Goal: Transaction & Acquisition: Download file/media

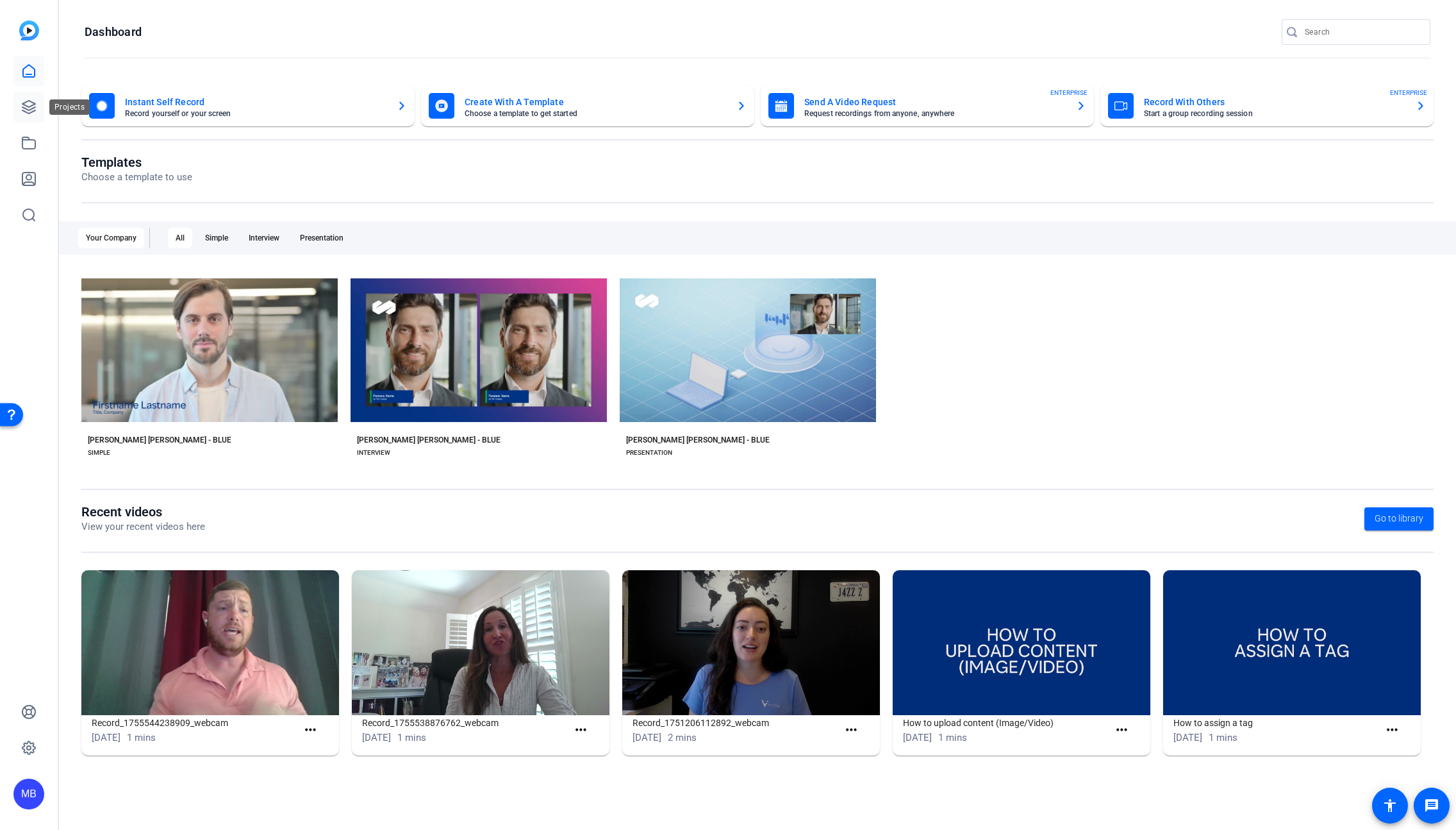
click at [36, 112] on icon at bounding box center [29, 108] width 16 height 16
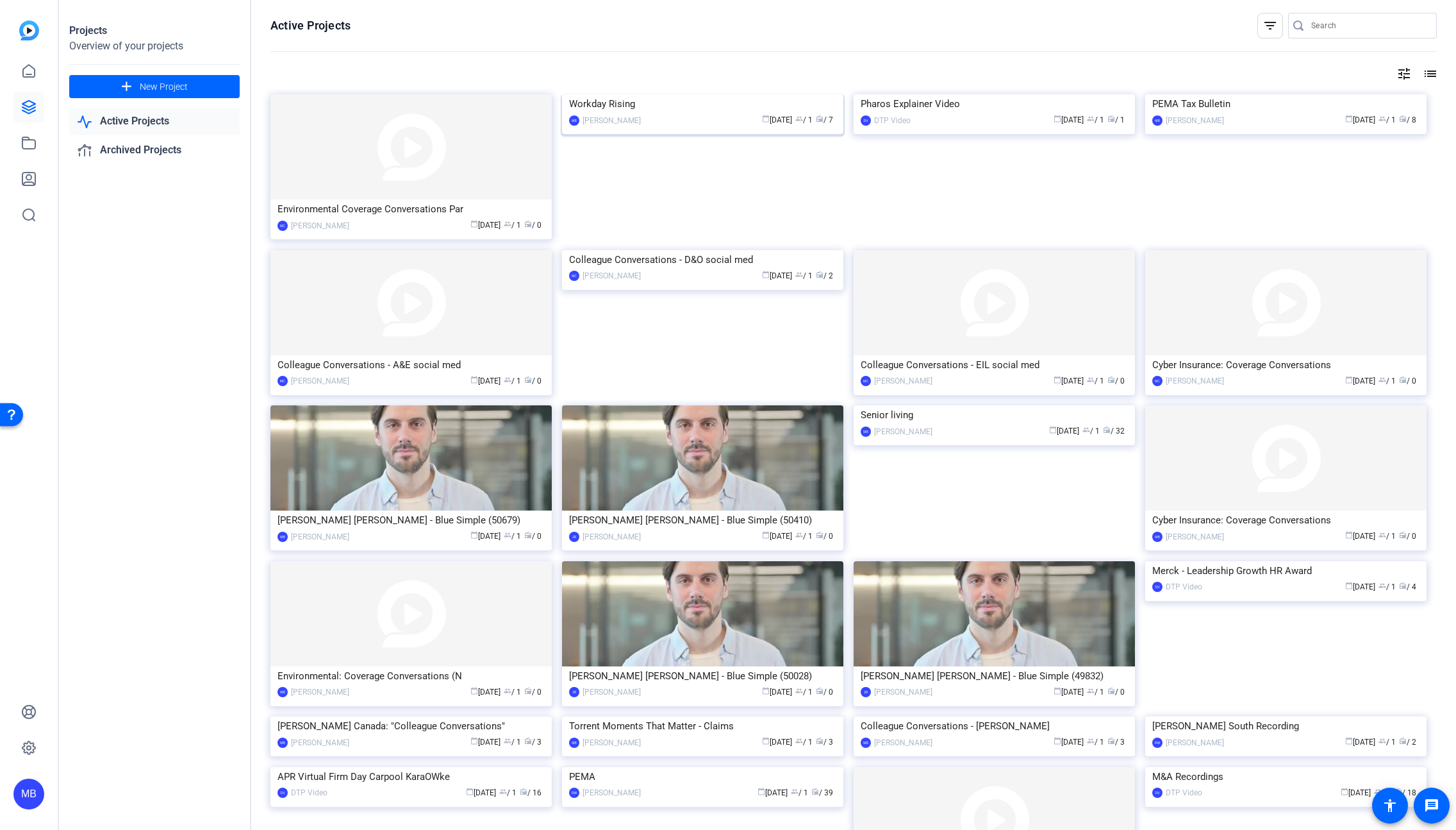
click at [745, 94] on img at bounding box center [703, 94] width 281 height 0
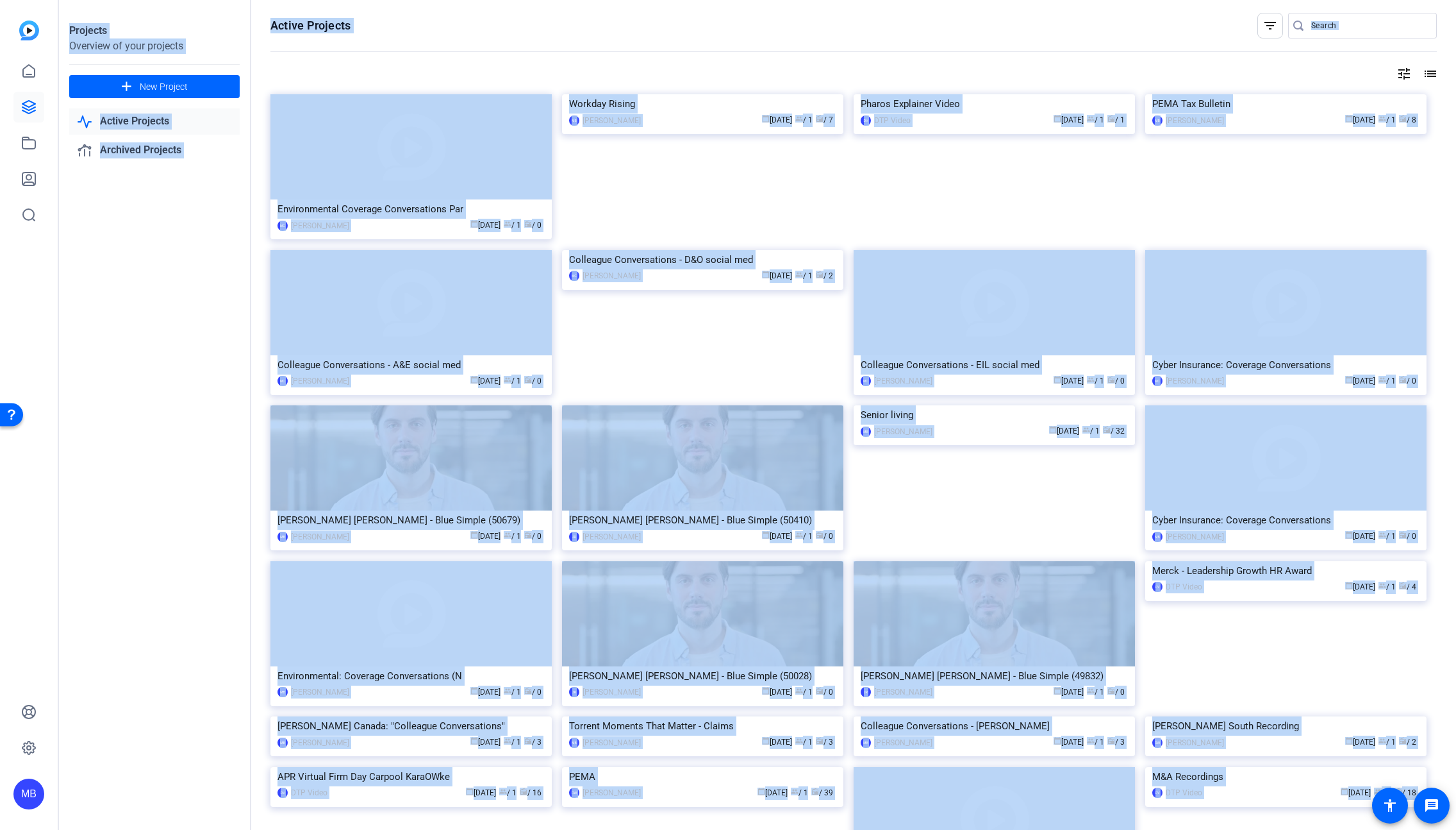
click at [745, 150] on div "Projects Overview of your projects add New Project Active Projects Archived Pro…" at bounding box center [758, 415] width 1398 height 830
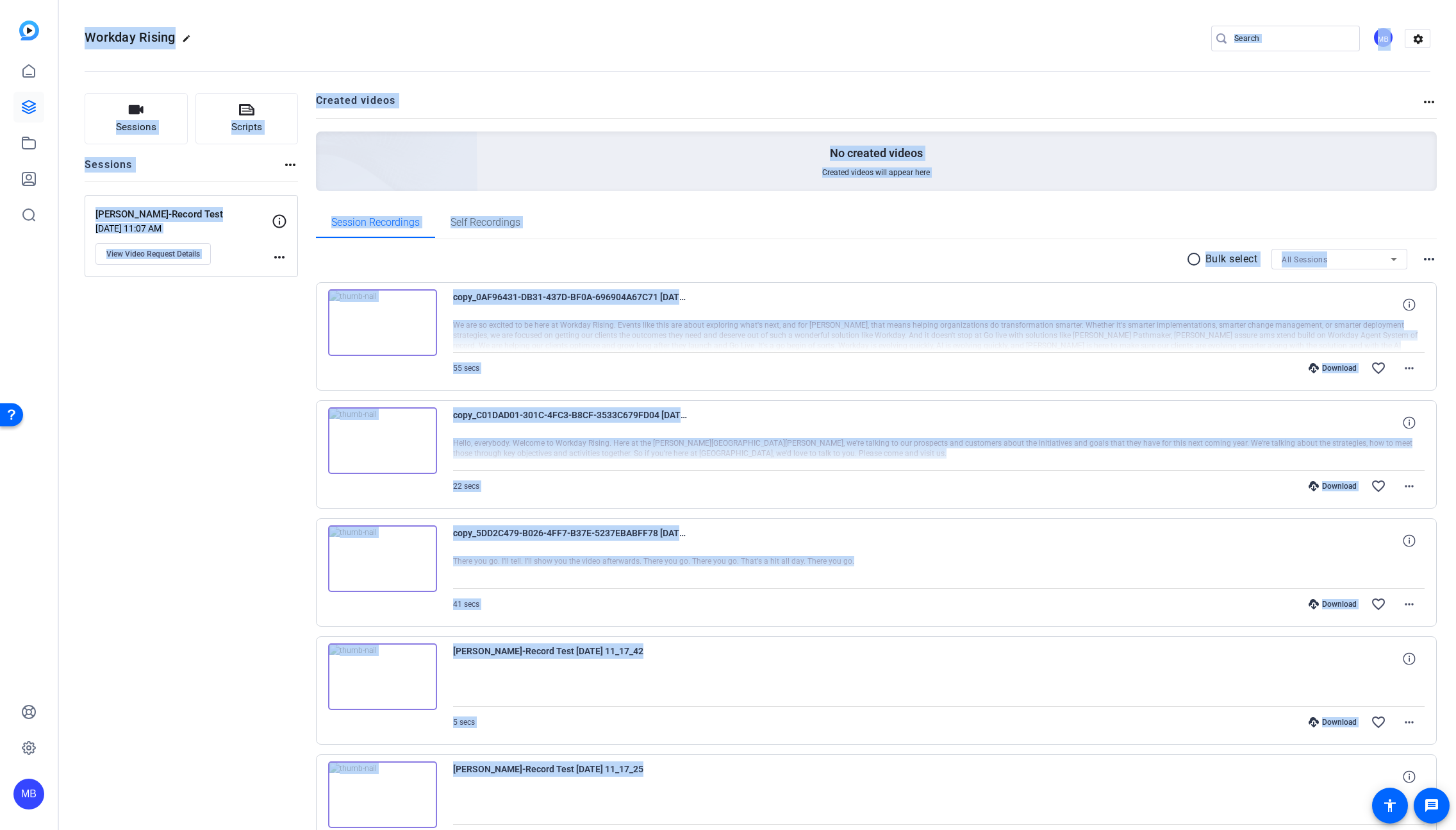
click at [848, 294] on div "copy_0AF96431-DB31-437D-BF0A-696904A67C71 [DATE] 21_27_55" at bounding box center [940, 304] width 972 height 30
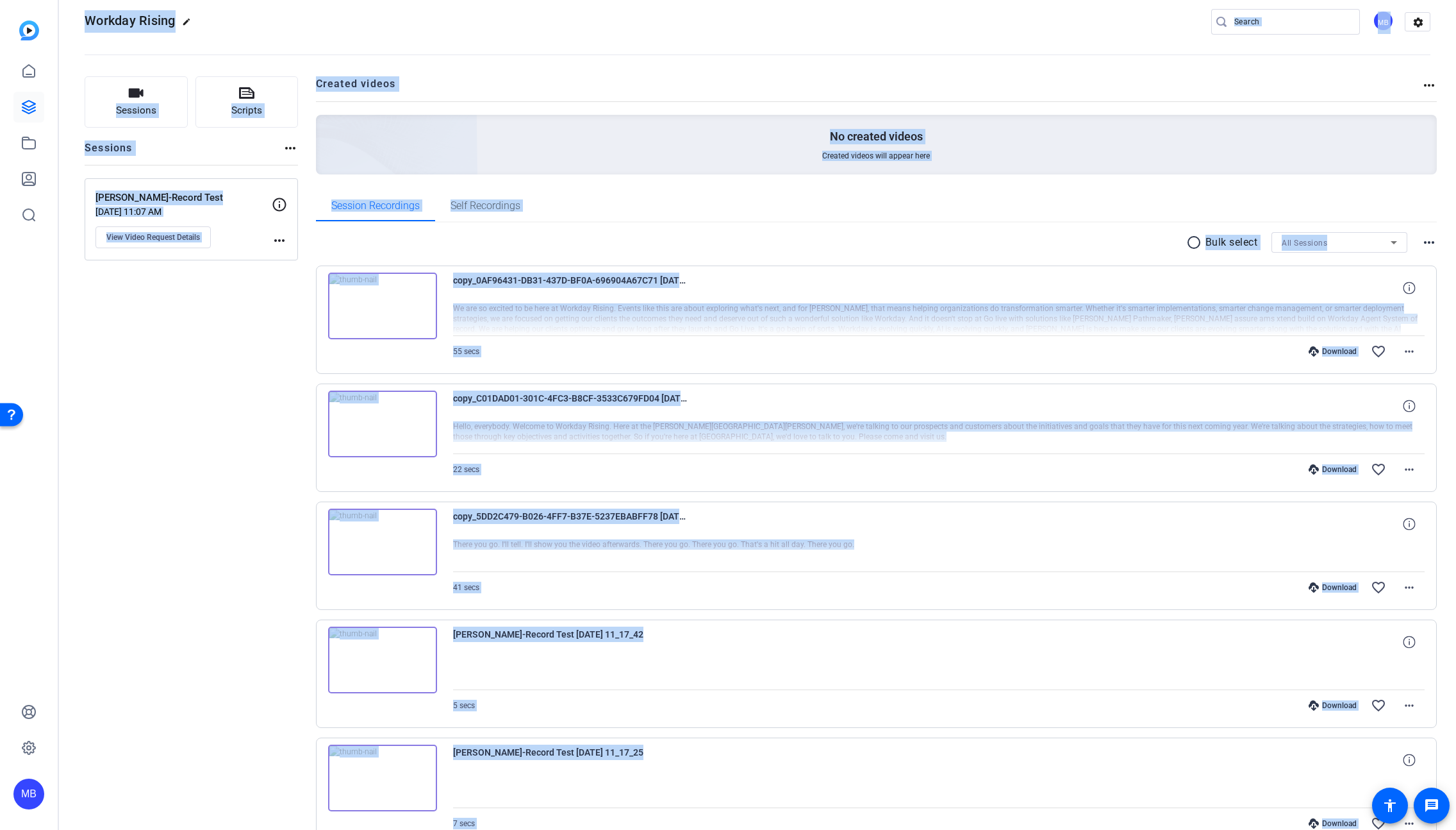
scroll to position [25, 0]
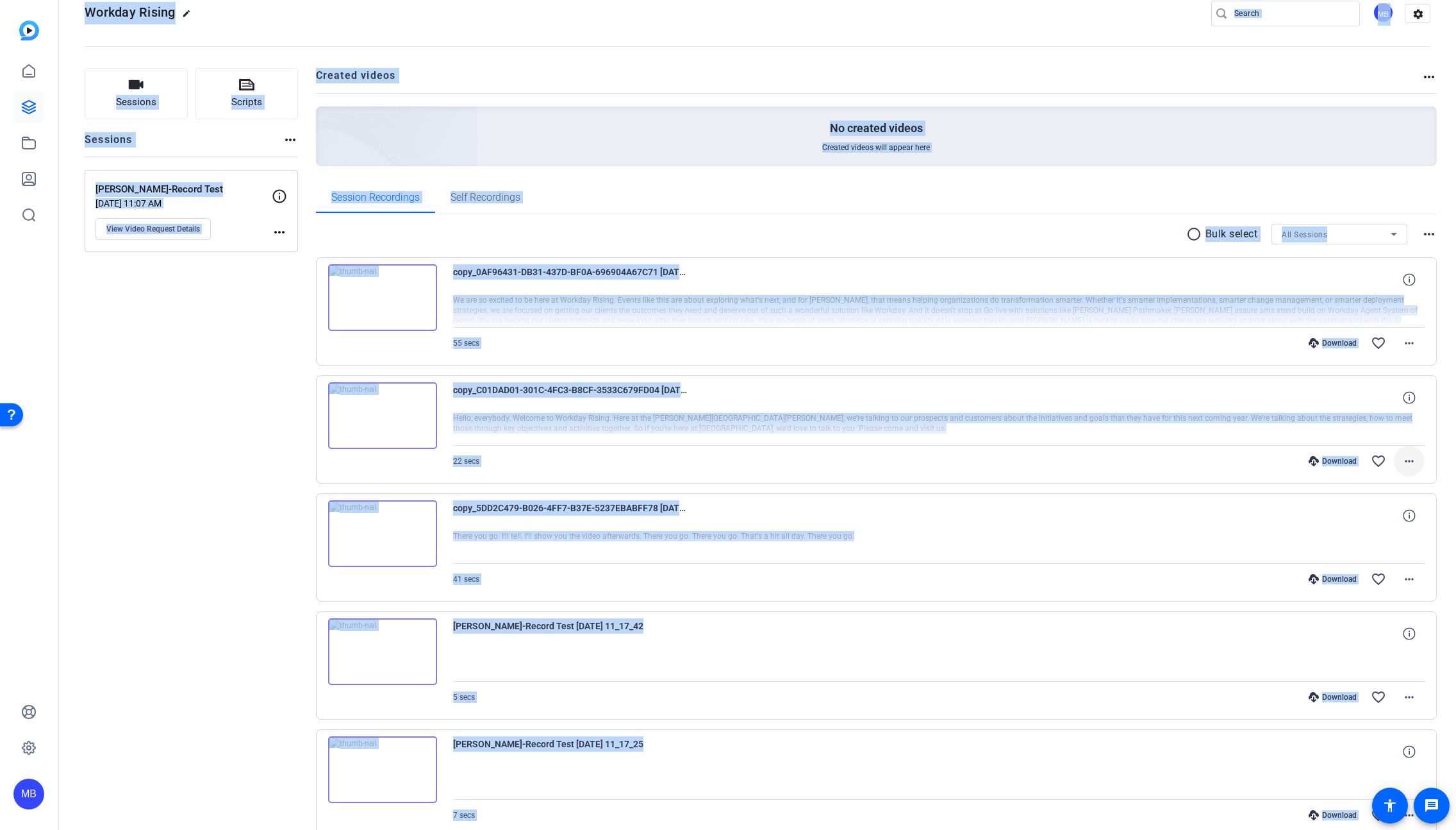
click at [1412, 458] on span at bounding box center [1409, 461] width 30 height 30
click at [1387, 517] on span "Download MP4" at bounding box center [1369, 520] width 77 height 16
click at [1401, 344] on mat-icon "more_horiz" at bounding box center [1409, 343] width 16 height 16
click at [1377, 398] on span "Download MP4" at bounding box center [1369, 402] width 77 height 16
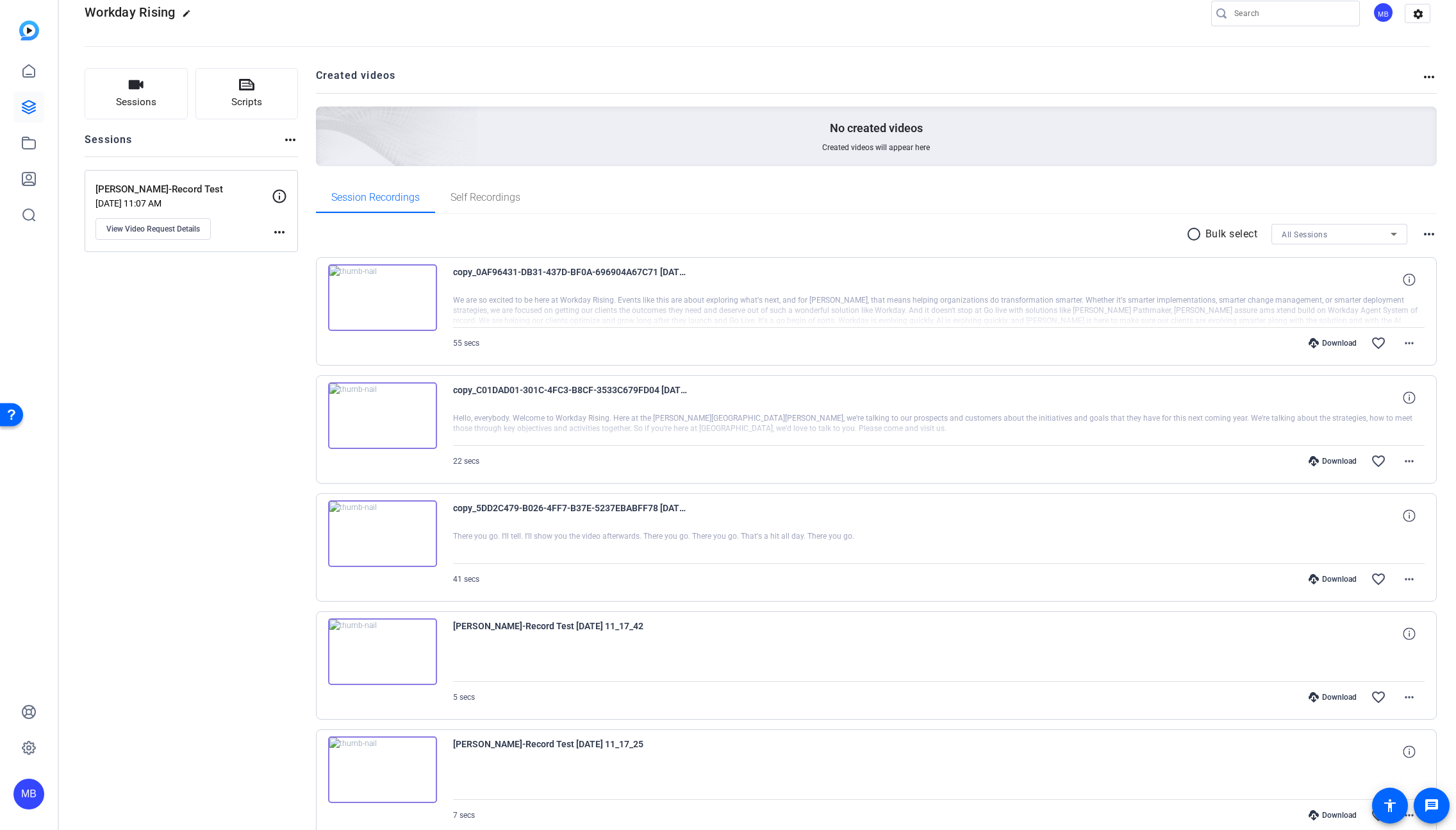
click at [1331, 462] on div "Download" at bounding box center [1333, 461] width 61 height 10
click at [1341, 468] on div "Download favorite_border more_horiz" at bounding box center [1084, 461] width 681 height 30
click at [1338, 464] on div "Download" at bounding box center [1333, 461] width 61 height 10
click at [1405, 461] on mat-icon "more_horiz" at bounding box center [1409, 461] width 16 height 16
click at [1383, 520] on span "Download MP4" at bounding box center [1369, 520] width 77 height 16
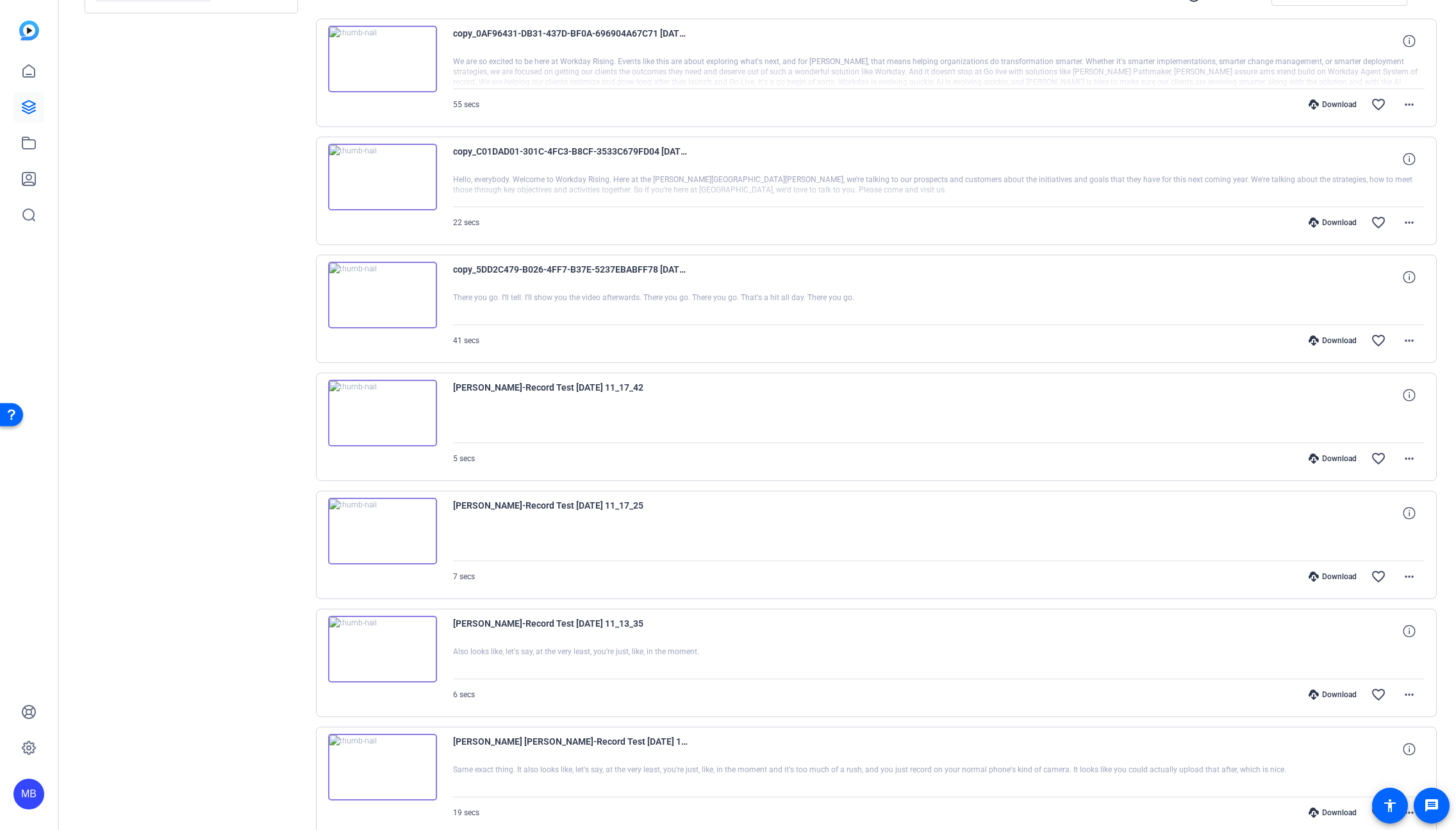
scroll to position [0, 0]
